Goal: Information Seeking & Learning: Understand process/instructions

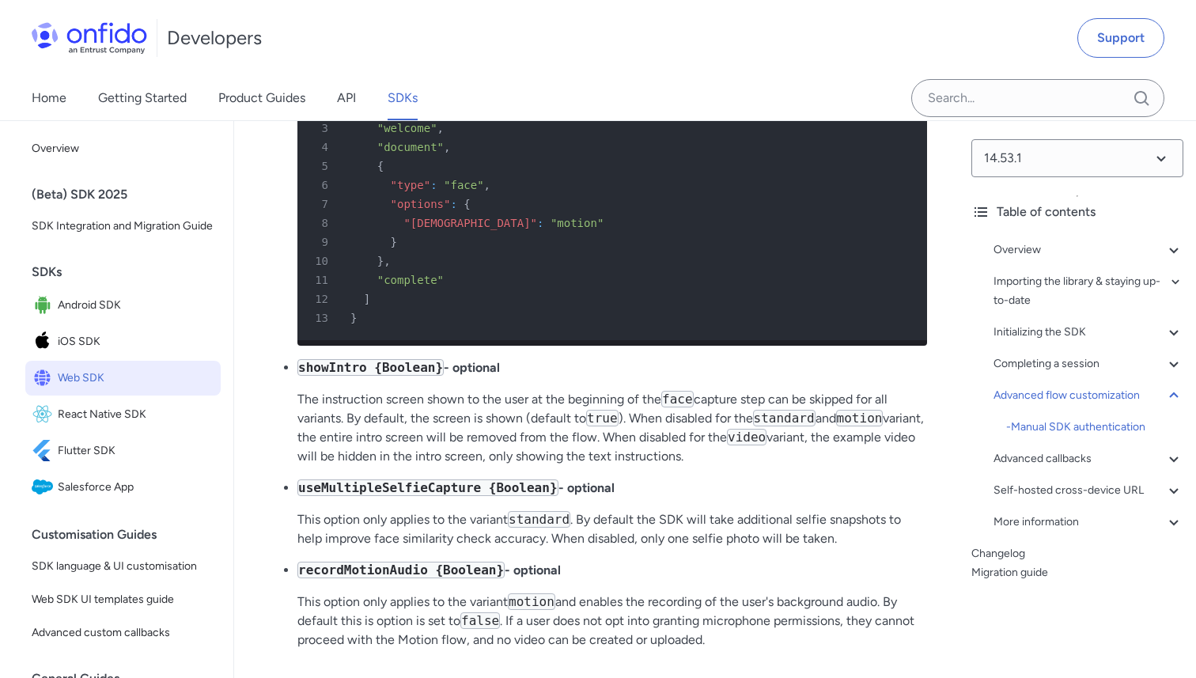
scroll to position [26824, 0]
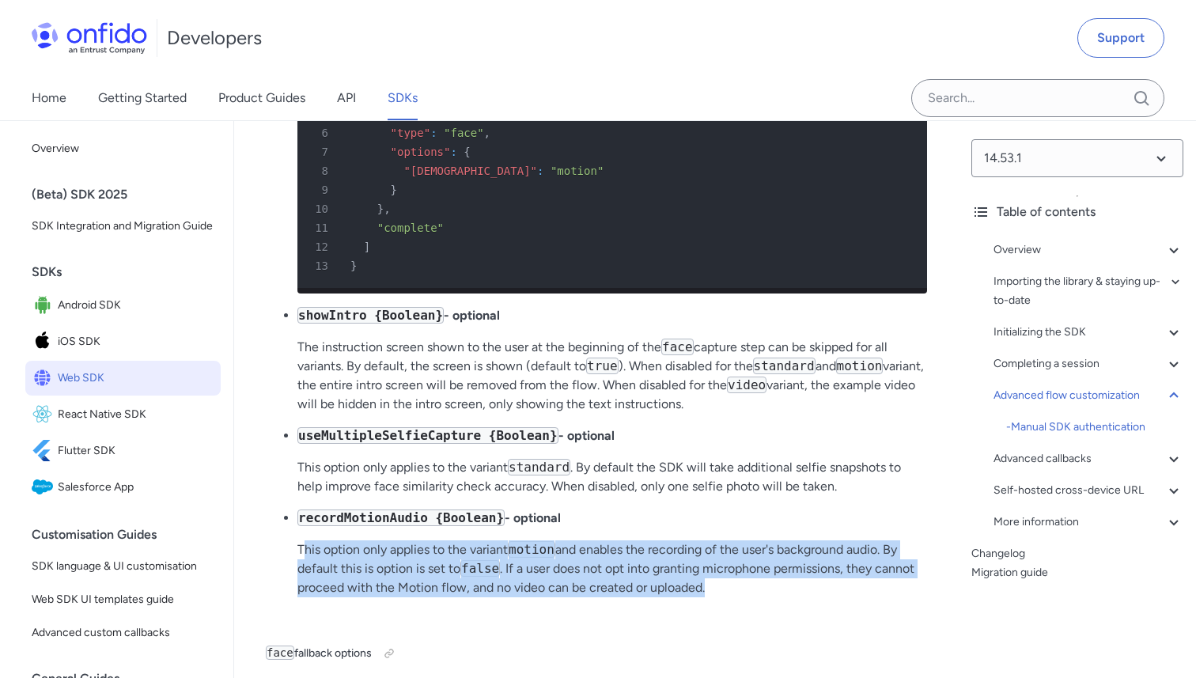
drag, startPoint x: 301, startPoint y: 409, endPoint x: 722, endPoint y: 444, distance: 423.0
click at [722, 540] on p "This option only applies to the variant motion and enables the recording of the…" at bounding box center [612, 568] width 630 height 57
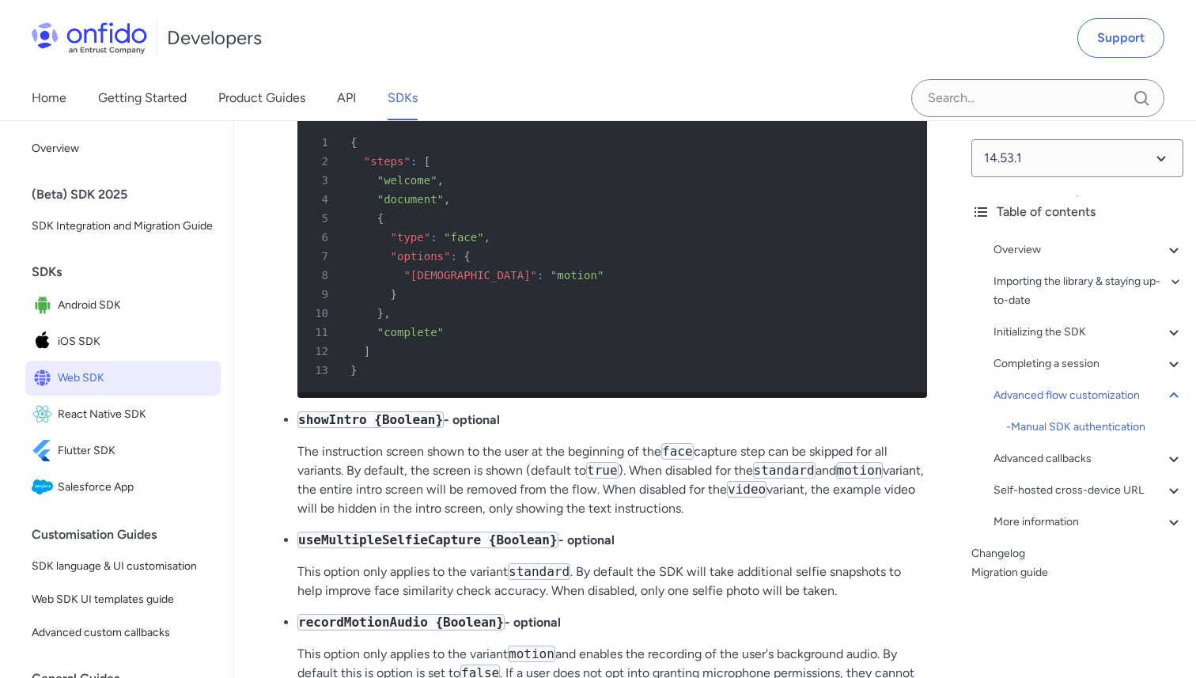
scroll to position [26716, 0]
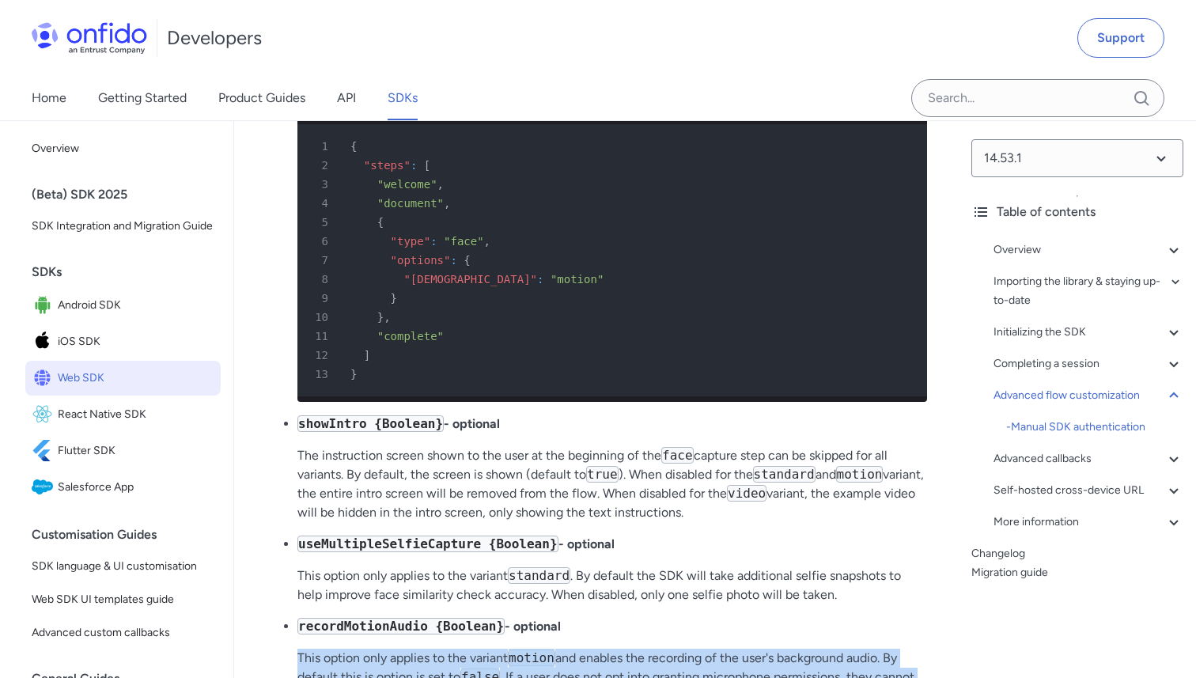
drag, startPoint x: 298, startPoint y: 523, endPoint x: 766, endPoint y: 561, distance: 469.7
click at [766, 649] on p "This option only applies to the variant motion and enables the recording of the…" at bounding box center [612, 677] width 630 height 57
drag, startPoint x: 289, startPoint y: 523, endPoint x: 876, endPoint y: 516, distance: 586.9
click at [876, 516] on ul "requestedVariant {String} - optional A preferred variant can be requested for t…" at bounding box center [596, 320] width 661 height 796
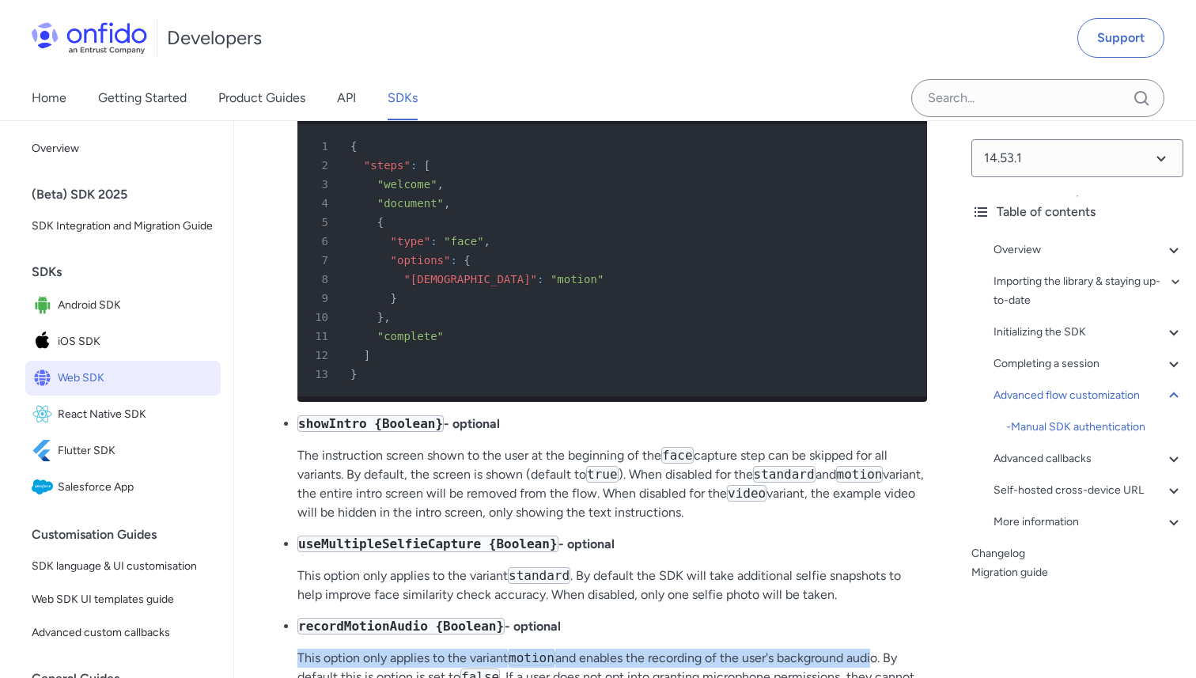
click at [615, 649] on p "This option only applies to the variant motion and enables the recording of the…" at bounding box center [612, 677] width 630 height 57
drag, startPoint x: 298, startPoint y: 519, endPoint x: 736, endPoint y: 557, distance: 439.8
click at [736, 649] on p "This option only applies to the variant motion and enables the recording of the…" at bounding box center [612, 677] width 630 height 57
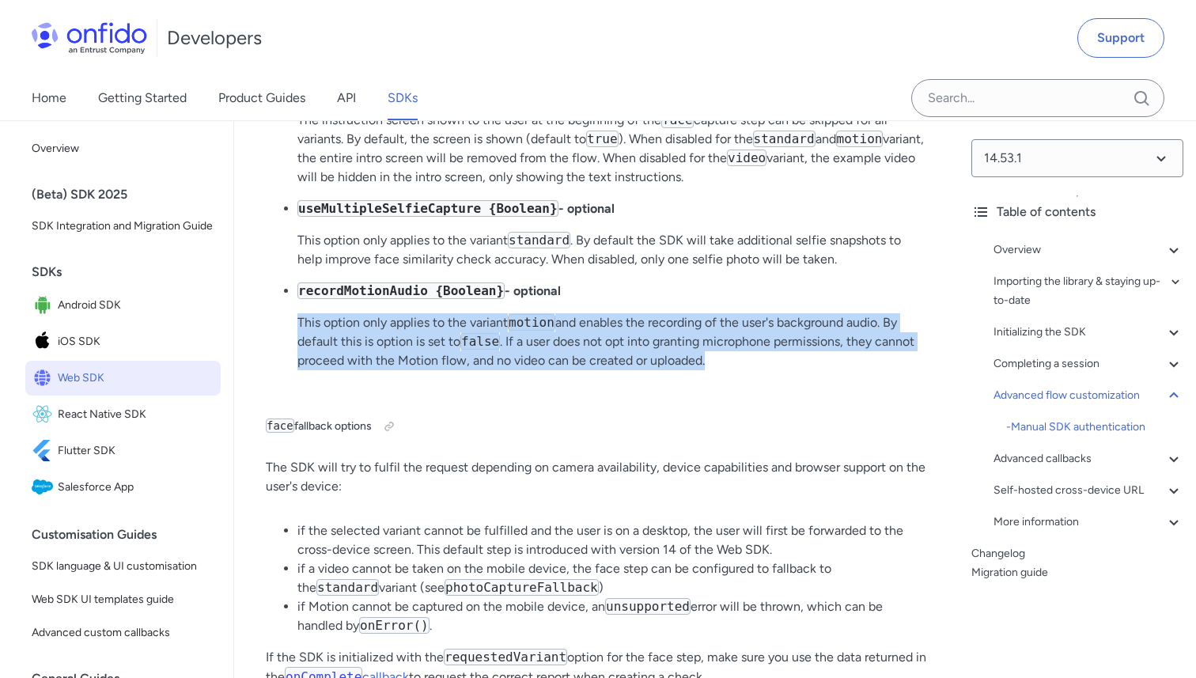
scroll to position [27038, 0]
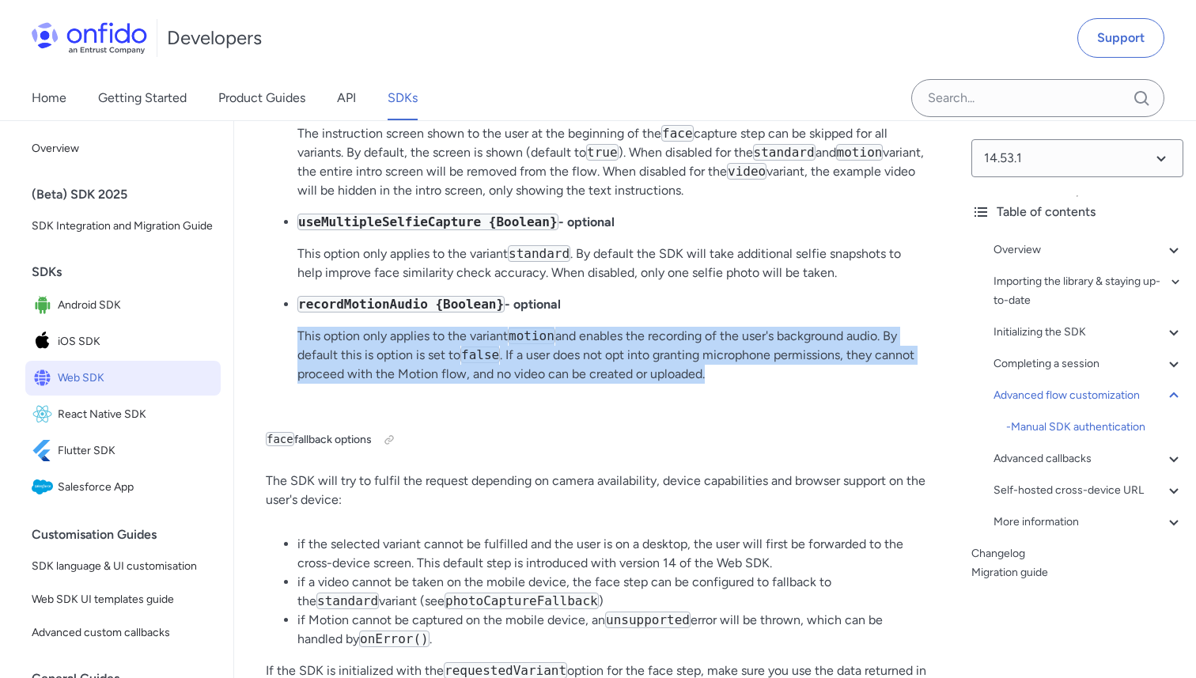
click at [649, 327] on p "This option only applies to the variant motion and enables the recording of the…" at bounding box center [612, 355] width 630 height 57
drag, startPoint x: 502, startPoint y: 210, endPoint x: 738, endPoint y: 240, distance: 237.5
click at [738, 327] on p "This option only applies to the variant motion and enables the recording of the…" at bounding box center [612, 355] width 630 height 57
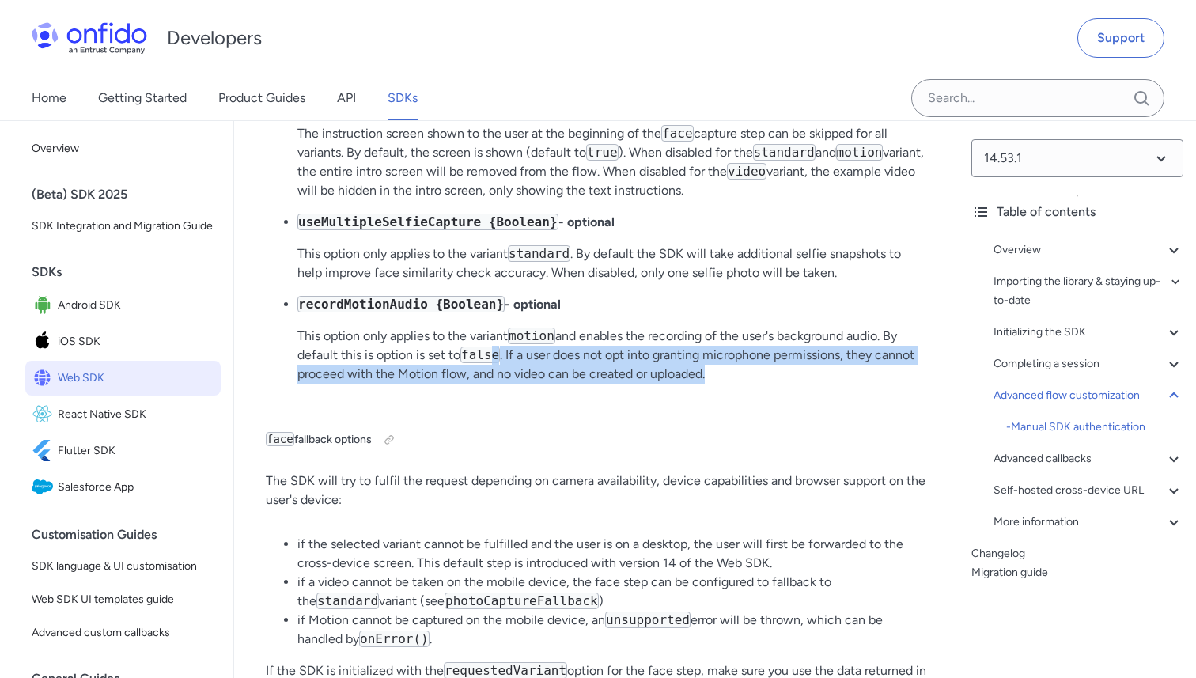
drag, startPoint x: 493, startPoint y: 214, endPoint x: 717, endPoint y: 254, distance: 227.3
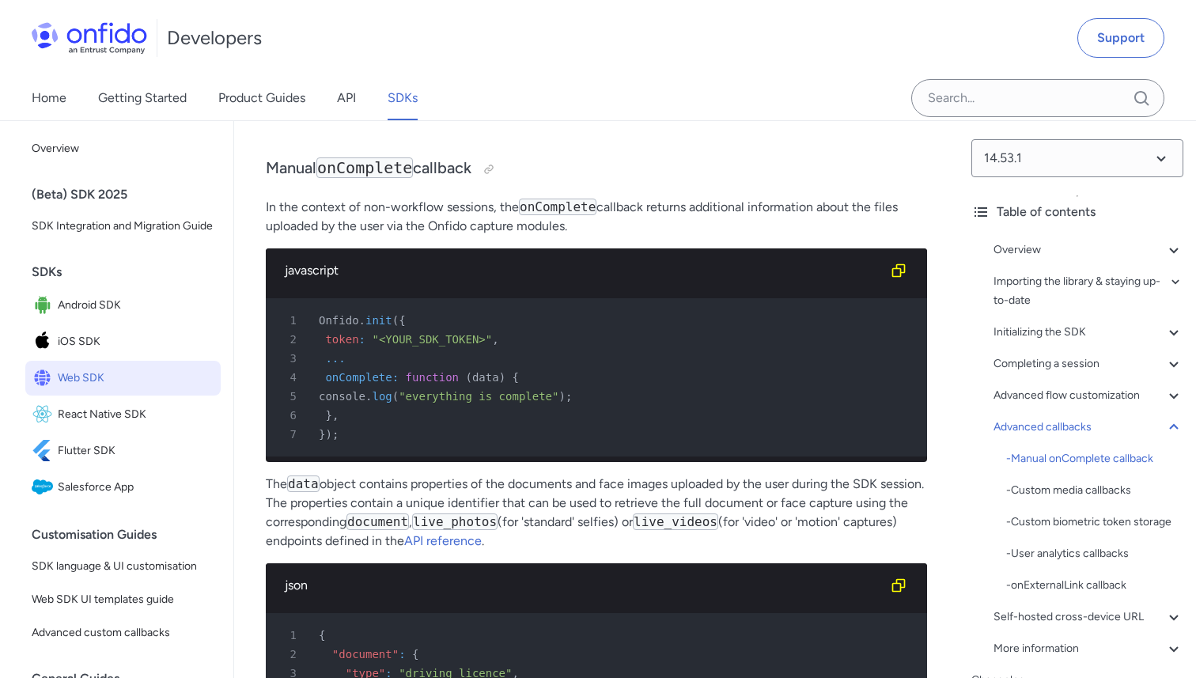
scroll to position [27876, 0]
